Goal: Information Seeking & Learning: Learn about a topic

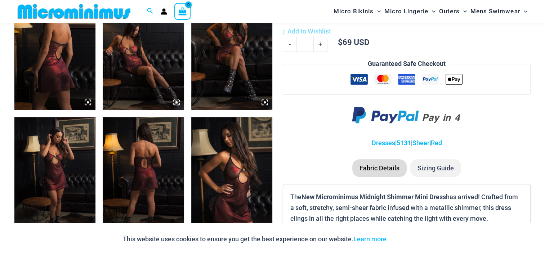
scroll to position [498, 0]
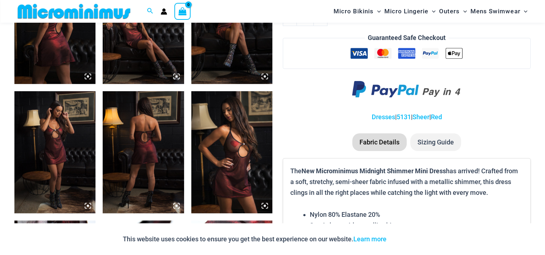
click at [176, 180] on img at bounding box center [143, 152] width 81 height 122
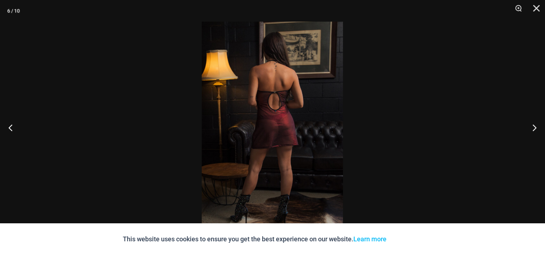
click at [231, 133] on img at bounding box center [272, 128] width 141 height 212
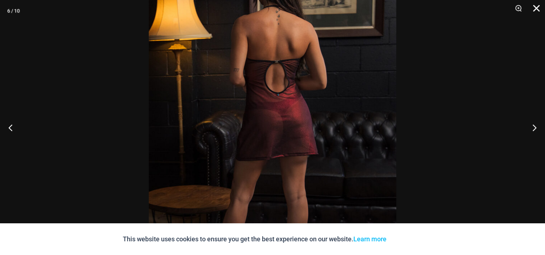
click at [537, 7] on button "Close" at bounding box center [534, 11] width 18 height 22
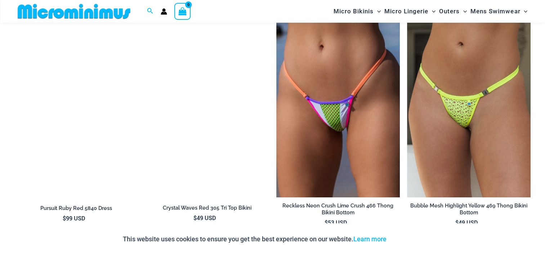
scroll to position [858, 0]
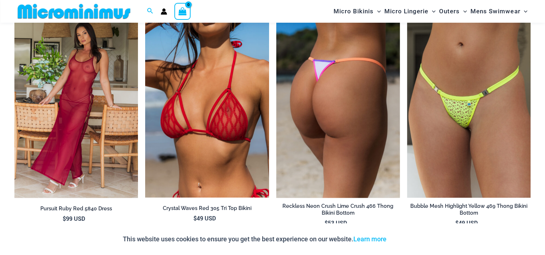
click at [350, 131] on img at bounding box center [338, 105] width 124 height 186
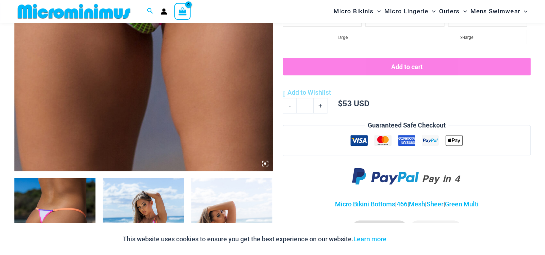
scroll to position [390, 0]
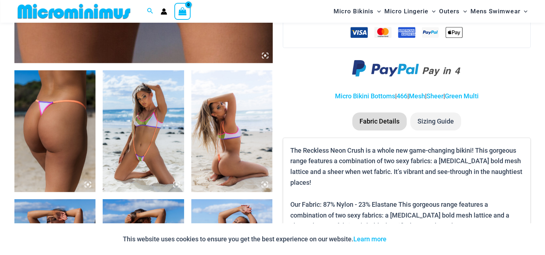
click at [116, 174] on img at bounding box center [143, 131] width 81 height 122
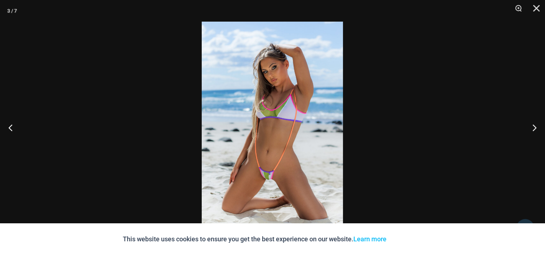
click at [268, 121] on img at bounding box center [272, 128] width 141 height 212
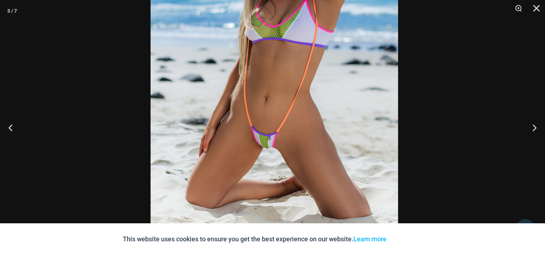
click at [355, 120] on img at bounding box center [275, 56] width 248 height 371
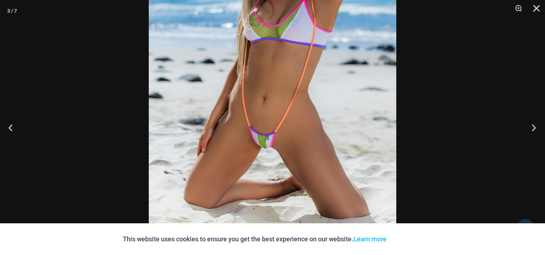
click at [534, 126] on button "Next" at bounding box center [531, 128] width 27 height 36
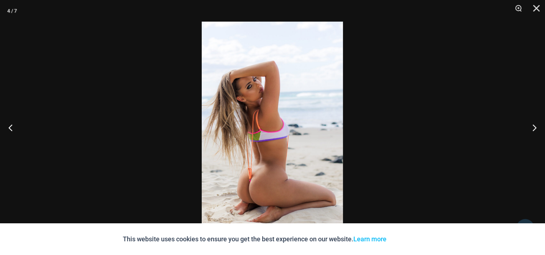
click at [329, 159] on img at bounding box center [272, 128] width 141 height 212
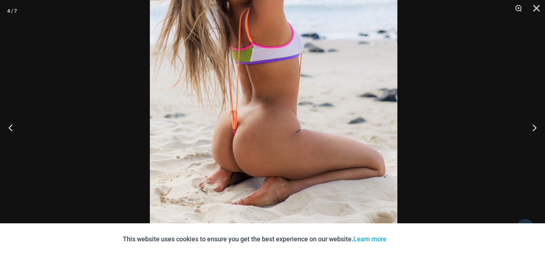
click at [318, 105] on img at bounding box center [274, 39] width 248 height 371
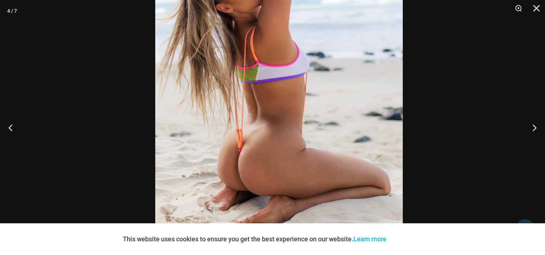
click at [317, 136] on img at bounding box center [279, 57] width 248 height 371
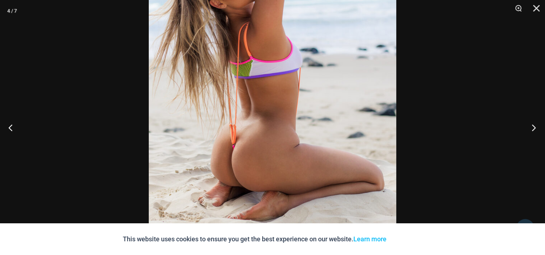
click at [538, 125] on button "Next" at bounding box center [531, 128] width 27 height 36
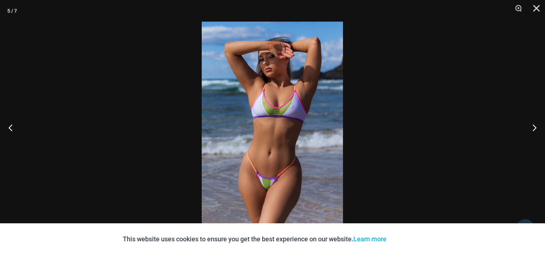
click at [218, 129] on img at bounding box center [272, 128] width 141 height 212
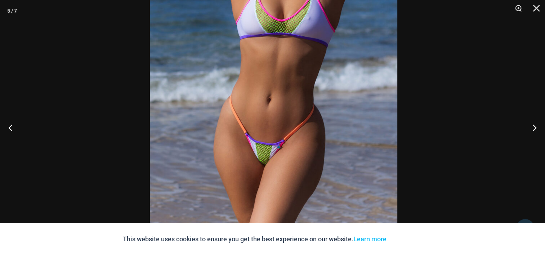
click at [356, 137] on img at bounding box center [274, 55] width 248 height 371
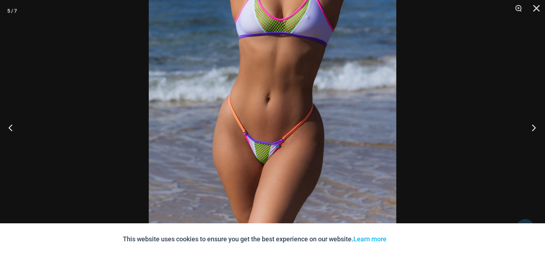
click at [535, 124] on button "Next" at bounding box center [531, 128] width 27 height 36
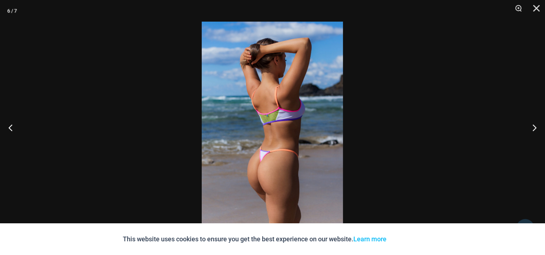
click at [295, 151] on img at bounding box center [272, 128] width 141 height 212
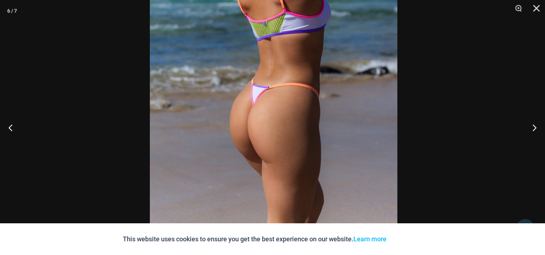
click at [304, 114] on img at bounding box center [274, 44] width 248 height 371
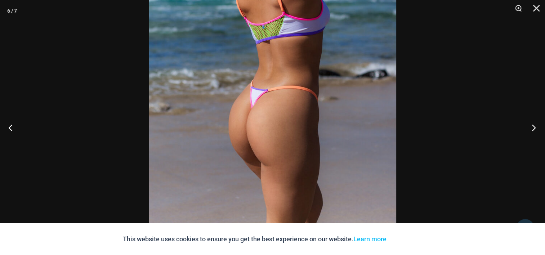
click at [539, 130] on button "Next" at bounding box center [531, 128] width 27 height 36
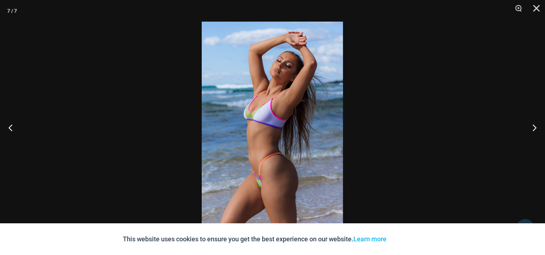
click at [292, 151] on img at bounding box center [272, 128] width 141 height 212
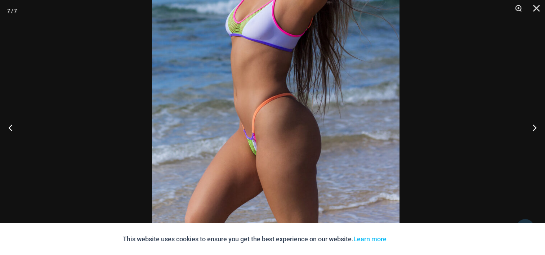
click at [300, 95] on img at bounding box center [276, 49] width 248 height 371
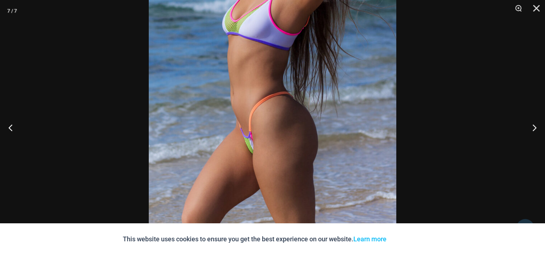
click at [303, 124] on img at bounding box center [273, 47] width 248 height 371
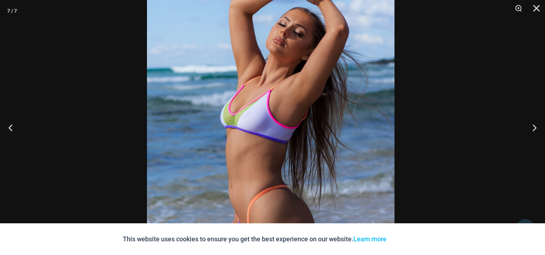
click at [307, 115] on img at bounding box center [271, 141] width 248 height 371
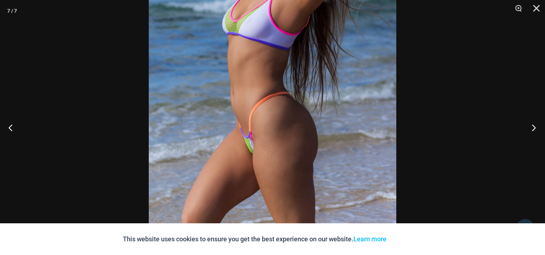
click at [535, 129] on button "Next" at bounding box center [531, 128] width 27 height 36
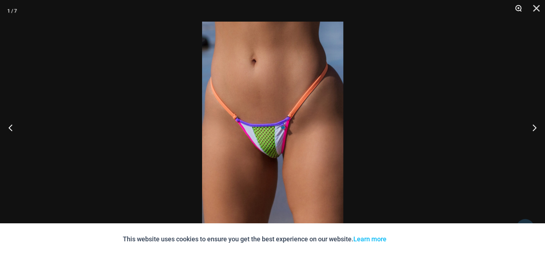
click at [518, 9] on button "Zoom" at bounding box center [516, 11] width 18 height 22
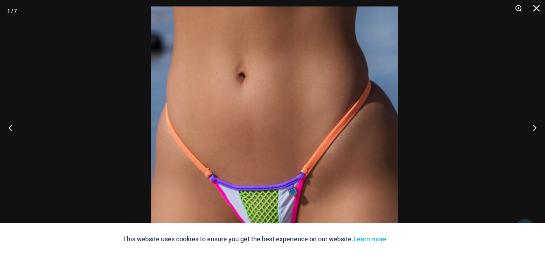
click at [309, 68] on img at bounding box center [274, 191] width 247 height 371
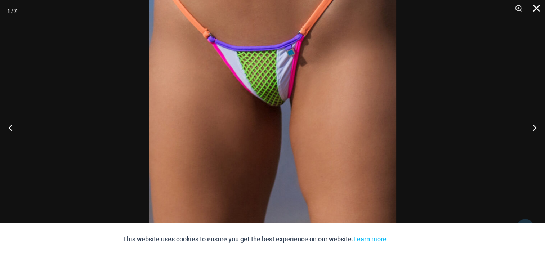
click at [539, 6] on button "Close" at bounding box center [534, 11] width 18 height 22
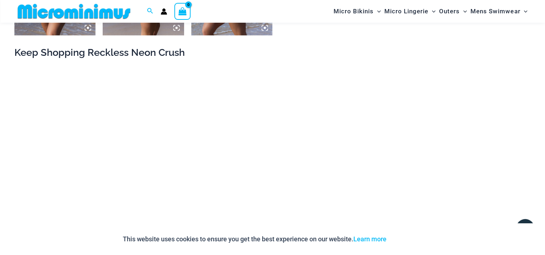
scroll to position [714, 0]
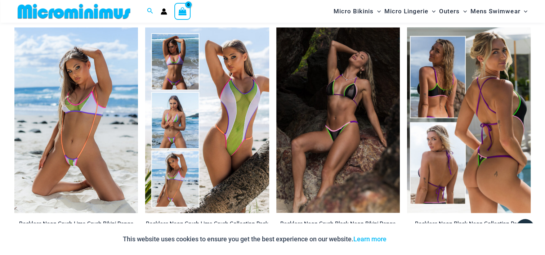
click at [463, 169] on img at bounding box center [469, 120] width 124 height 186
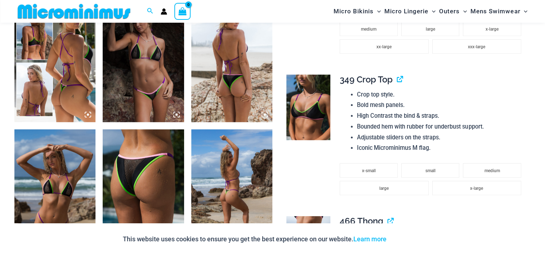
scroll to position [467, 0]
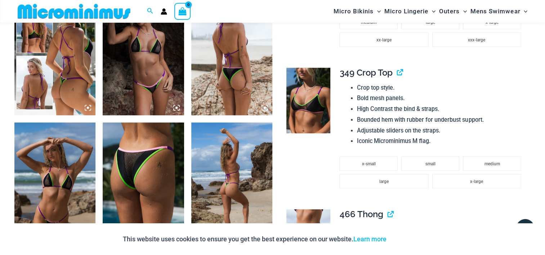
click at [54, 183] on img at bounding box center [54, 184] width 81 height 122
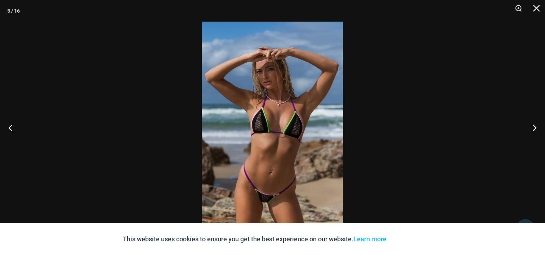
click at [299, 119] on img at bounding box center [272, 128] width 141 height 212
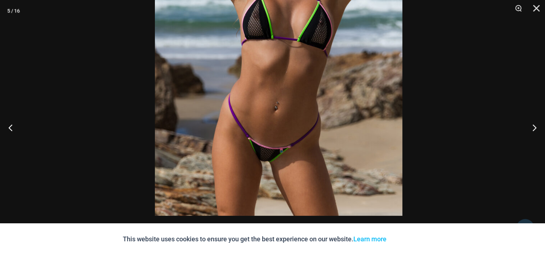
click at [334, 26] on img at bounding box center [279, 30] width 248 height 371
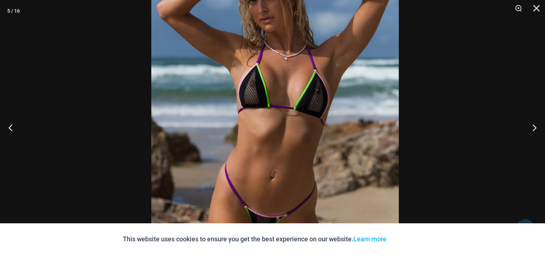
click at [313, 122] on img at bounding box center [275, 98] width 248 height 371
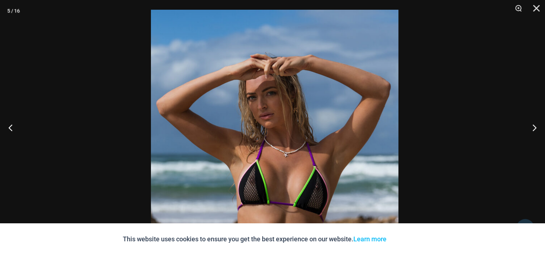
click at [340, 207] on img at bounding box center [275, 195] width 248 height 371
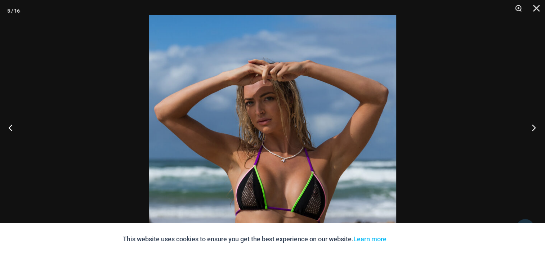
click at [533, 128] on button "Next" at bounding box center [531, 128] width 27 height 36
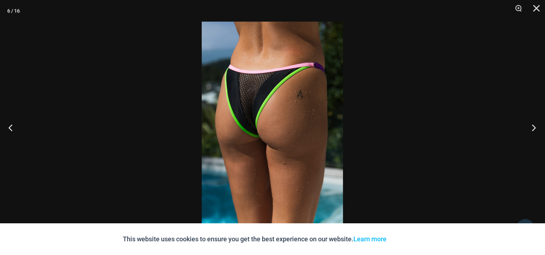
click at [534, 125] on button "Next" at bounding box center [531, 128] width 27 height 36
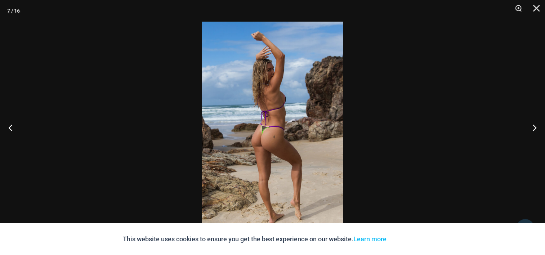
click at [321, 156] on img at bounding box center [272, 128] width 141 height 212
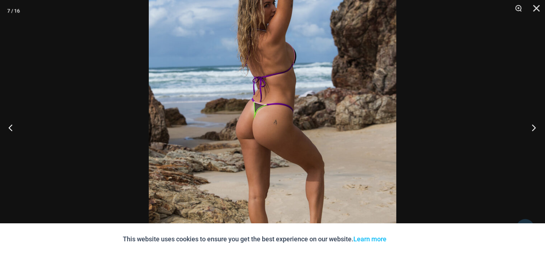
click at [533, 123] on button "Next" at bounding box center [531, 128] width 27 height 36
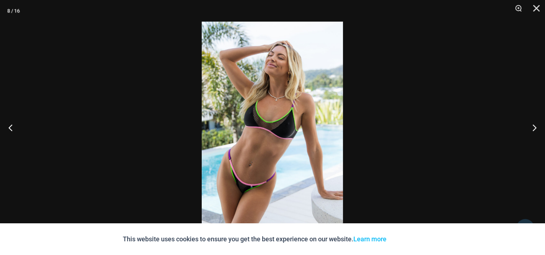
click at [277, 160] on img at bounding box center [272, 128] width 141 height 212
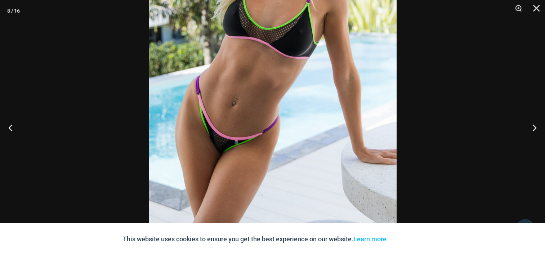
click at [322, 88] on img at bounding box center [273, 38] width 248 height 371
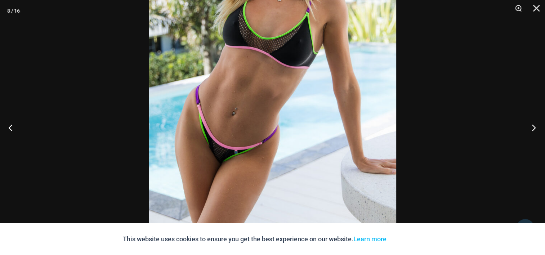
click at [534, 129] on button "Next" at bounding box center [531, 128] width 27 height 36
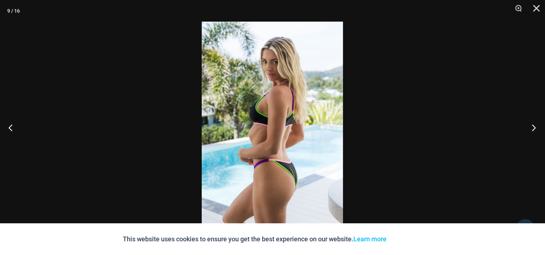
click at [534, 129] on button "Next" at bounding box center [531, 128] width 27 height 36
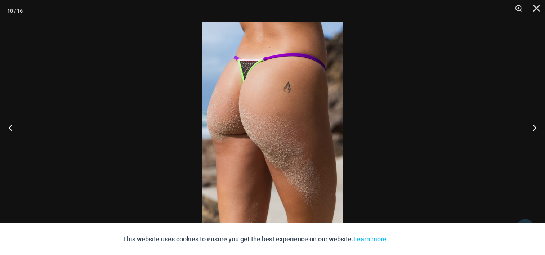
click at [317, 143] on img at bounding box center [272, 128] width 141 height 212
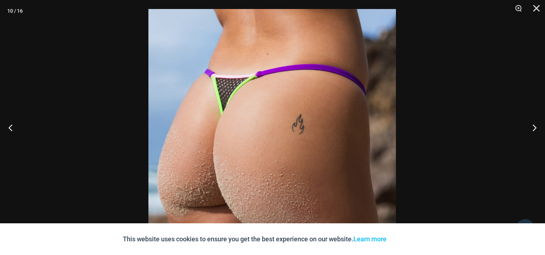
click at [321, 100] on img at bounding box center [272, 194] width 248 height 371
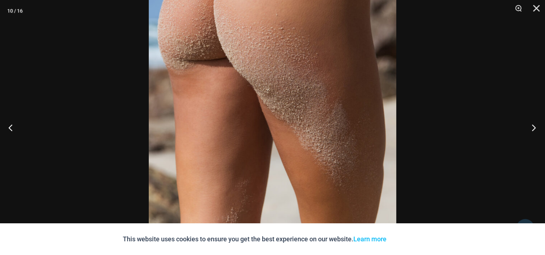
click at [532, 125] on button "Next" at bounding box center [531, 128] width 27 height 36
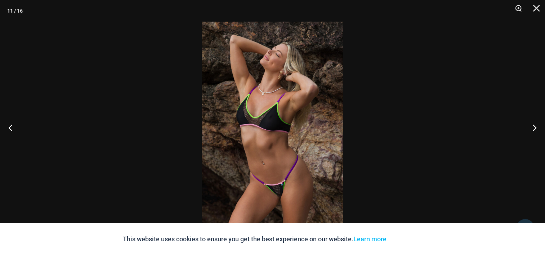
click at [297, 186] on img at bounding box center [272, 128] width 141 height 212
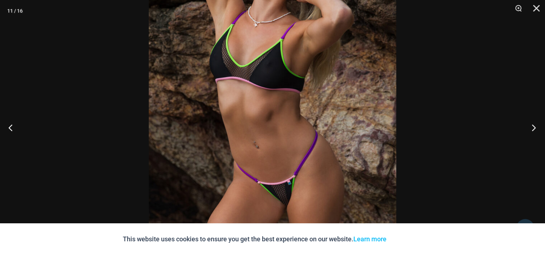
click at [536, 129] on button "Next" at bounding box center [531, 128] width 27 height 36
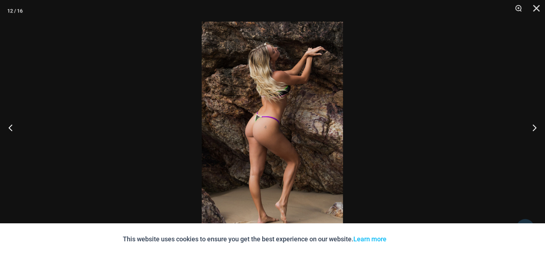
click at [293, 154] on img at bounding box center [272, 128] width 141 height 212
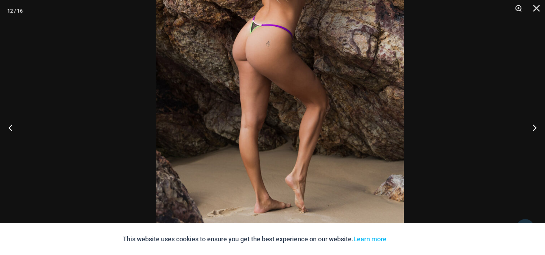
click at [321, 78] on img at bounding box center [280, 43] width 248 height 371
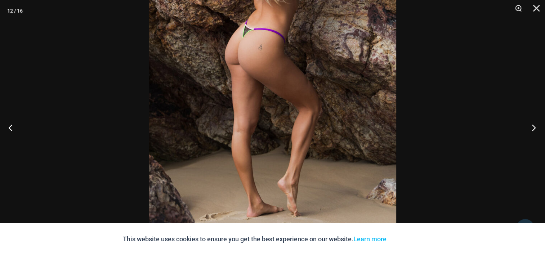
click at [534, 126] on button "Next" at bounding box center [531, 128] width 27 height 36
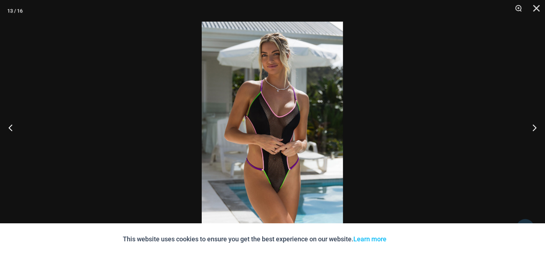
click at [301, 210] on img at bounding box center [272, 128] width 141 height 212
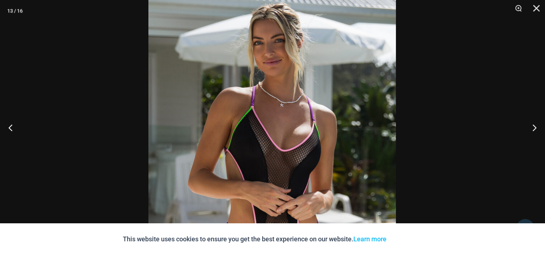
click at [318, 121] on img at bounding box center [272, 169] width 248 height 371
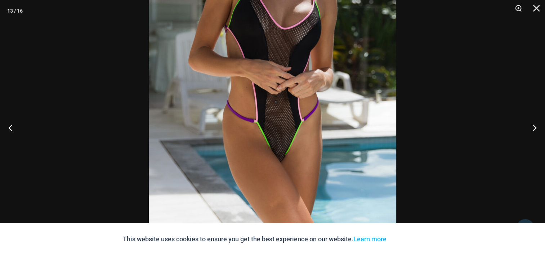
click at [299, 123] on img at bounding box center [273, 47] width 248 height 371
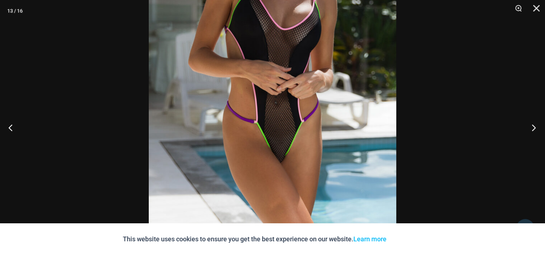
click at [534, 128] on button "Next" at bounding box center [531, 128] width 27 height 36
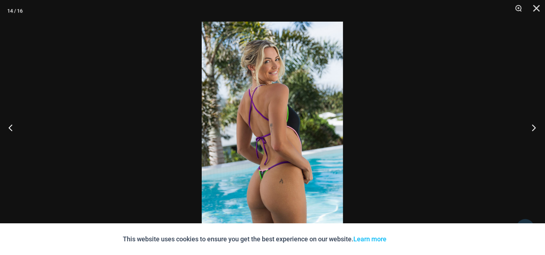
click at [533, 127] on button "Next" at bounding box center [531, 128] width 27 height 36
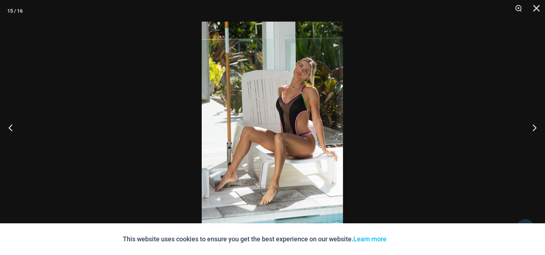
click at [293, 182] on img at bounding box center [272, 128] width 141 height 212
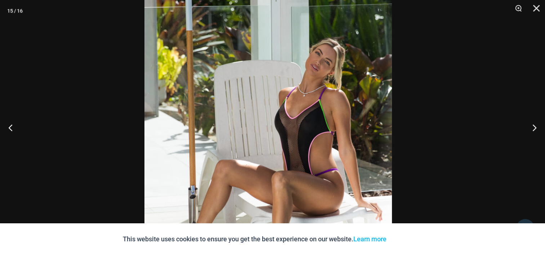
click at [297, 71] on img at bounding box center [269, 161] width 248 height 371
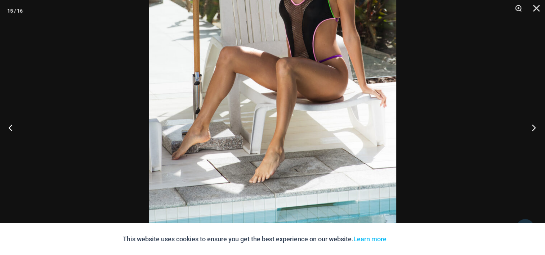
click at [537, 129] on button "Next" at bounding box center [531, 128] width 27 height 36
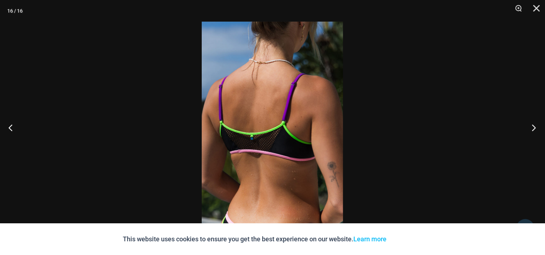
click at [537, 129] on button "Next" at bounding box center [531, 128] width 27 height 36
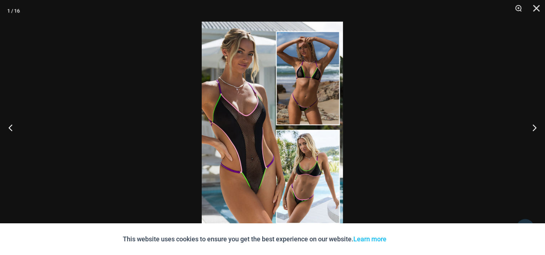
click at [281, 196] on img at bounding box center [272, 128] width 141 height 212
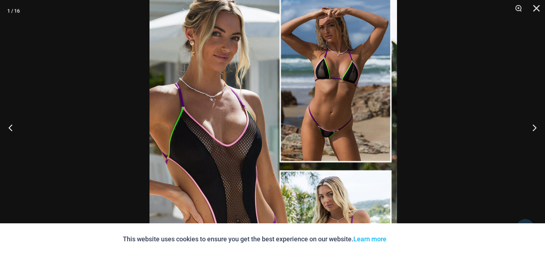
click at [320, 98] on img at bounding box center [274, 166] width 248 height 371
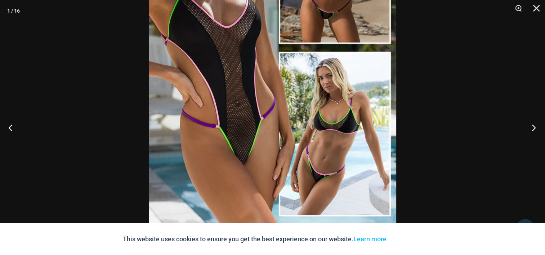
click at [529, 126] on button "Next" at bounding box center [531, 128] width 27 height 36
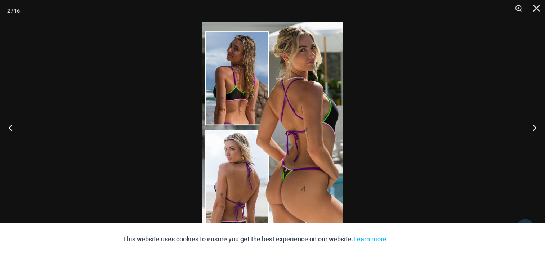
click at [285, 139] on img at bounding box center [272, 128] width 141 height 212
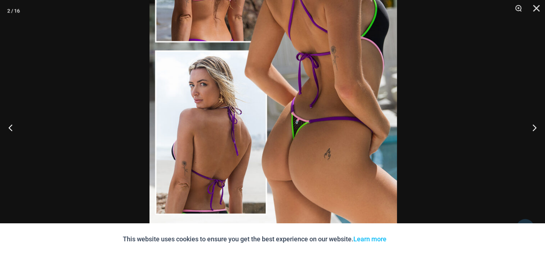
click at [318, 83] on img at bounding box center [274, 46] width 248 height 371
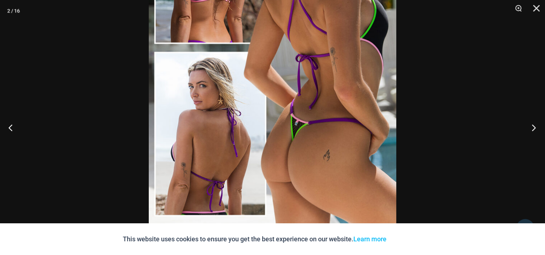
click at [533, 128] on button "Next" at bounding box center [531, 128] width 27 height 36
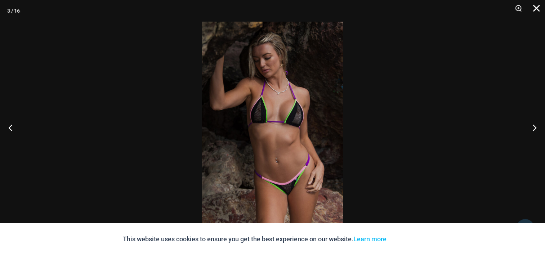
click at [537, 12] on button "Close" at bounding box center [534, 11] width 18 height 22
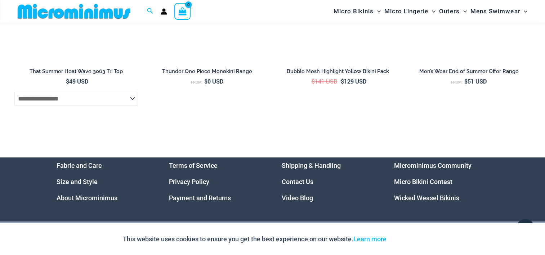
scroll to position [2972, 0]
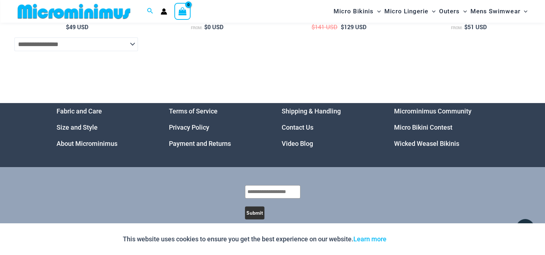
click at [432, 107] on link "Microminimus Community" at bounding box center [432, 111] width 77 height 8
